Goal: Task Accomplishment & Management: Complete application form

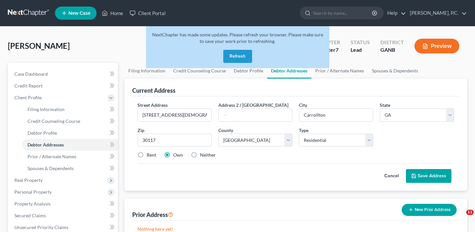
select select "10"
select select "21"
select select "0"
click at [242, 55] on button "Refresh" at bounding box center [237, 56] width 29 height 13
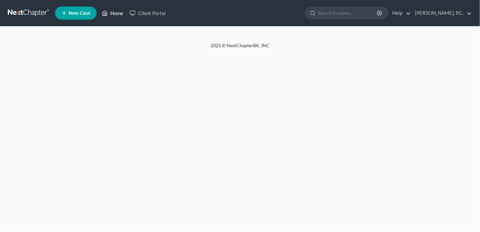
select select "0"
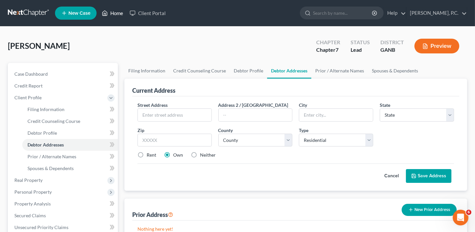
click at [117, 12] on link "Home" at bounding box center [112, 13] width 28 height 12
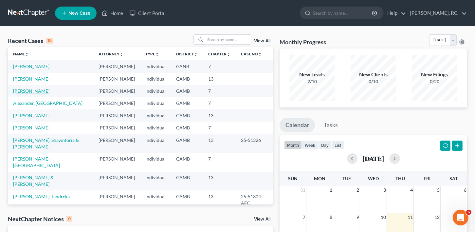
click at [34, 94] on link "[PERSON_NAME]" at bounding box center [31, 91] width 36 height 6
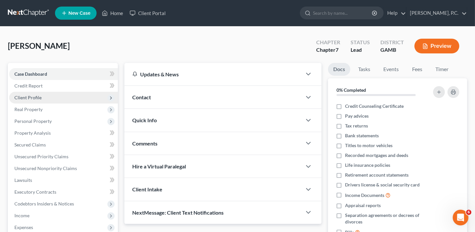
click at [27, 96] on span "Client Profile" at bounding box center [27, 98] width 27 height 6
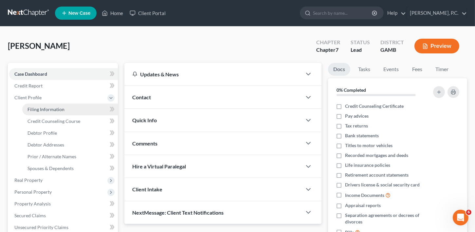
click at [29, 107] on span "Filing Information" at bounding box center [45, 109] width 37 height 6
select select "1"
select select "0"
select select "18"
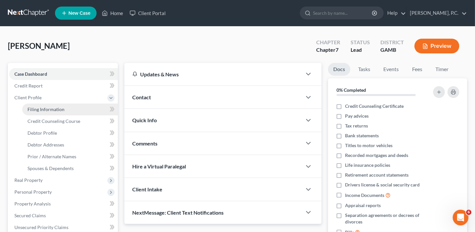
select select "10"
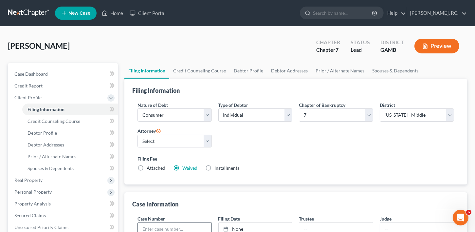
click at [151, 227] on input "text" at bounding box center [175, 228] width 74 height 12
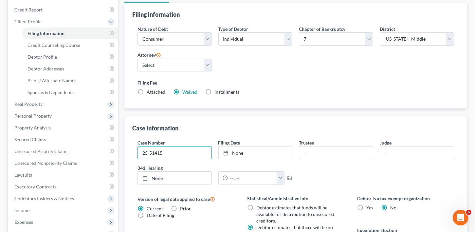
scroll to position [203, 0]
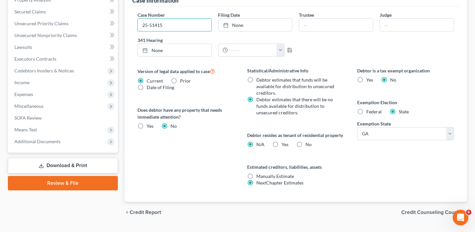
type input "25-51415"
click at [427, 215] on span "Credit Counseling Course" at bounding box center [431, 211] width 61 height 5
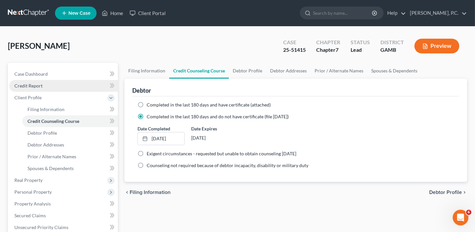
click at [23, 81] on link "Credit Report" at bounding box center [63, 86] width 109 height 12
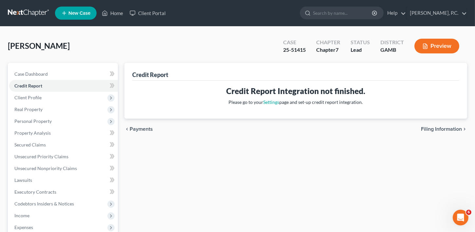
scroll to position [115, 0]
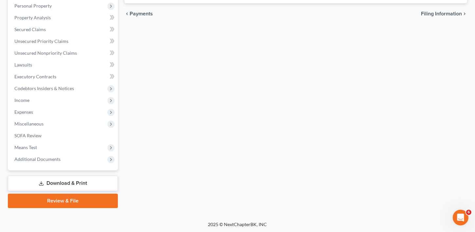
click at [81, 182] on link "Download & Print" at bounding box center [63, 182] width 110 height 15
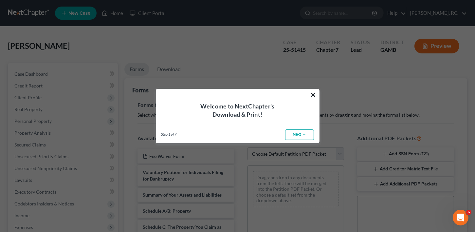
click at [312, 92] on button "×" at bounding box center [313, 94] width 6 height 10
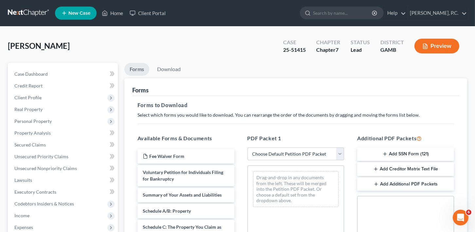
click at [380, 168] on button "Add Creditor Matrix Text File" at bounding box center [405, 169] width 97 height 14
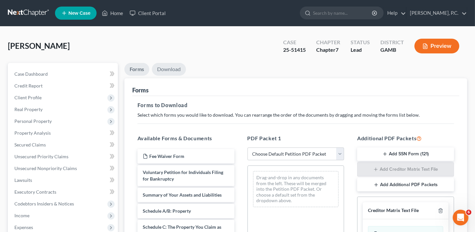
click at [180, 70] on link "Download" at bounding box center [169, 69] width 34 height 13
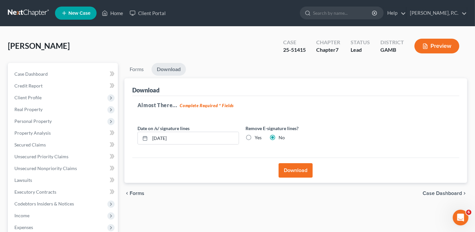
click at [281, 167] on button "Download" at bounding box center [295, 170] width 34 height 14
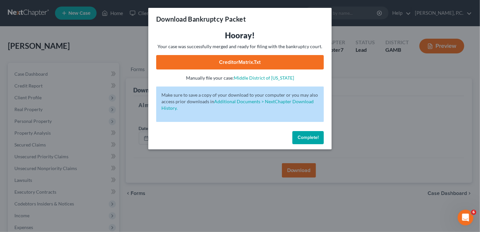
click at [224, 59] on link "CreditorMatrix.txt" at bounding box center [239, 62] width 167 height 14
click at [311, 141] on button "Complete!" at bounding box center [307, 137] width 31 height 13
